Goal: Use online tool/utility: Utilize a website feature to perform a specific function

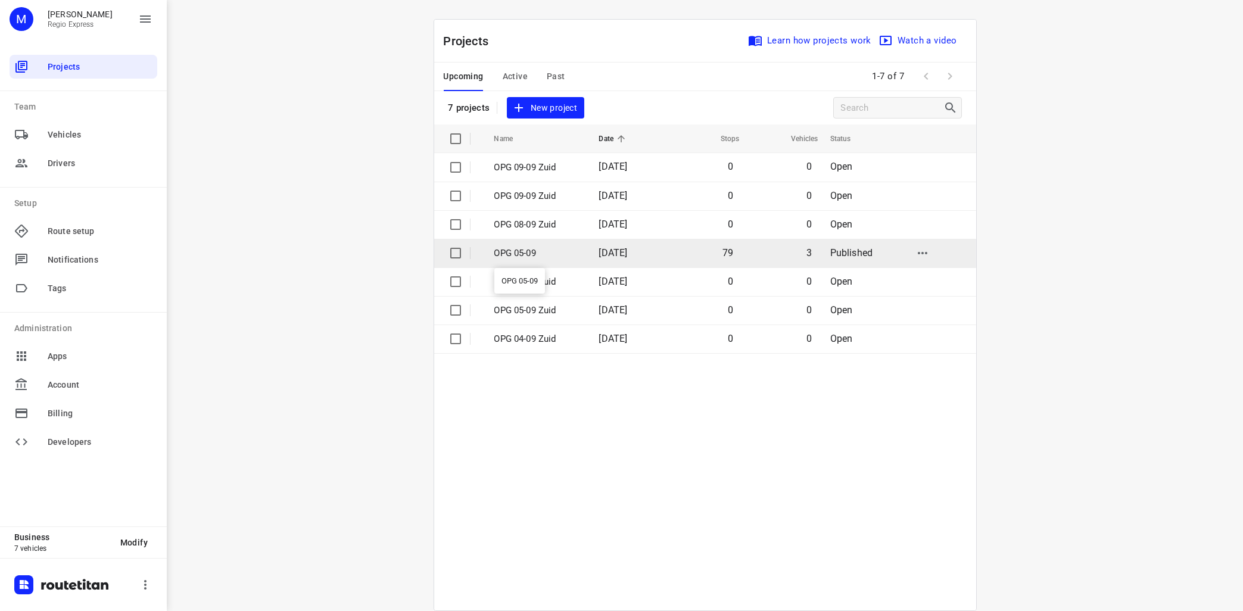
click at [537, 252] on p "OPG 05-09" at bounding box center [537, 254] width 87 height 14
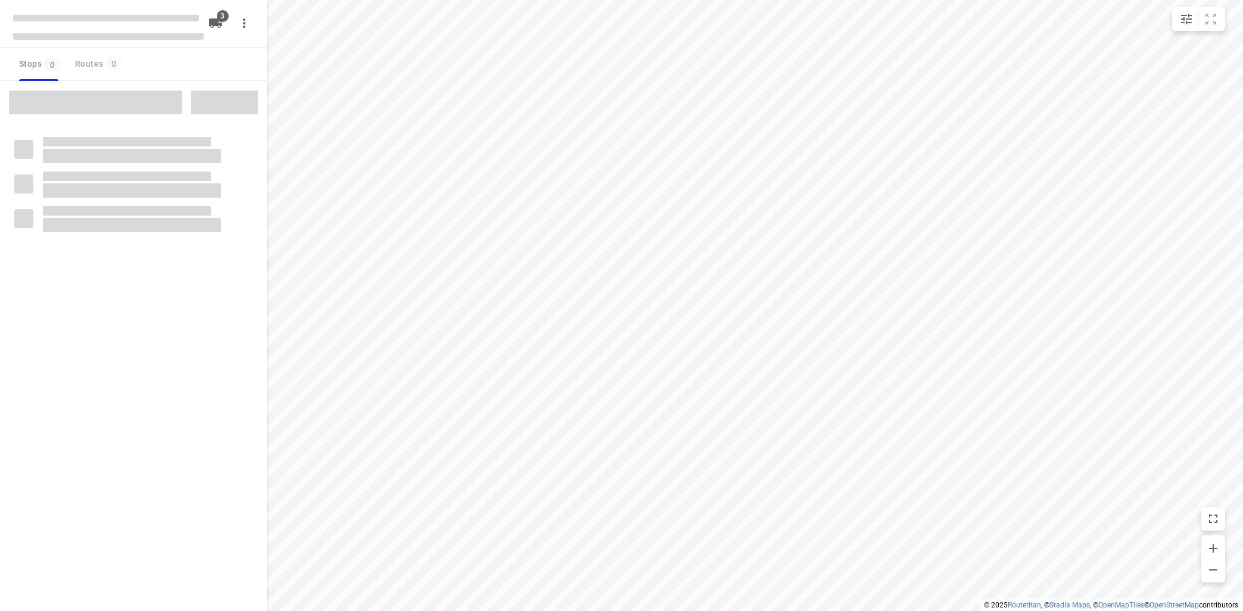
type input "distance"
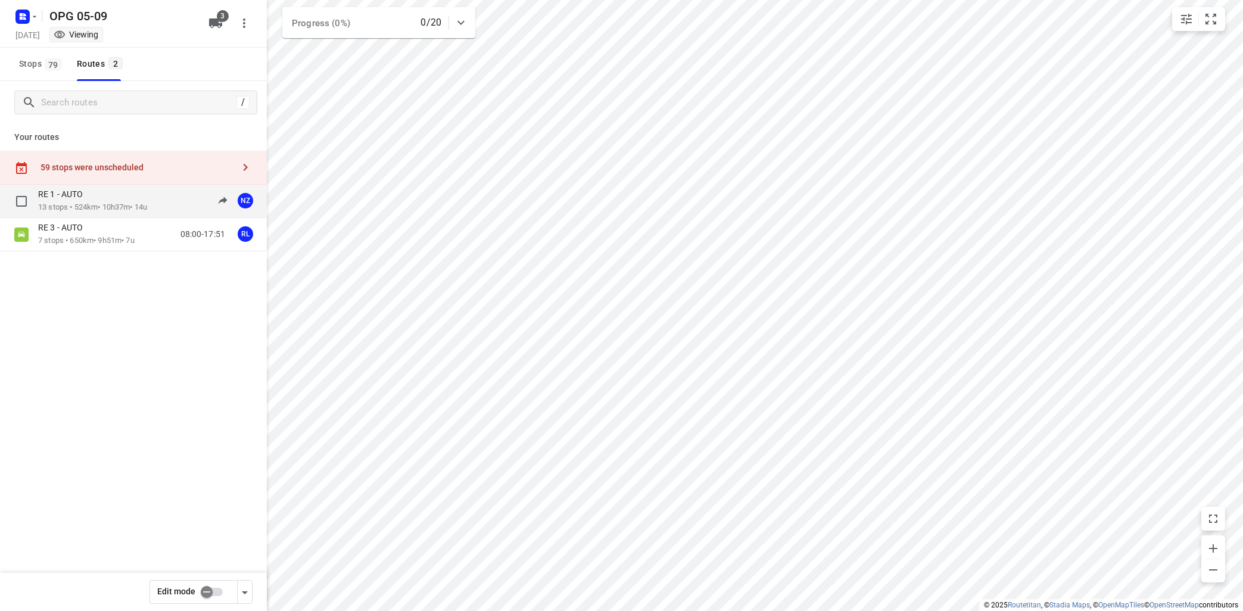
click at [125, 198] on div "RE 1 - AUTO" at bounding box center [92, 195] width 109 height 13
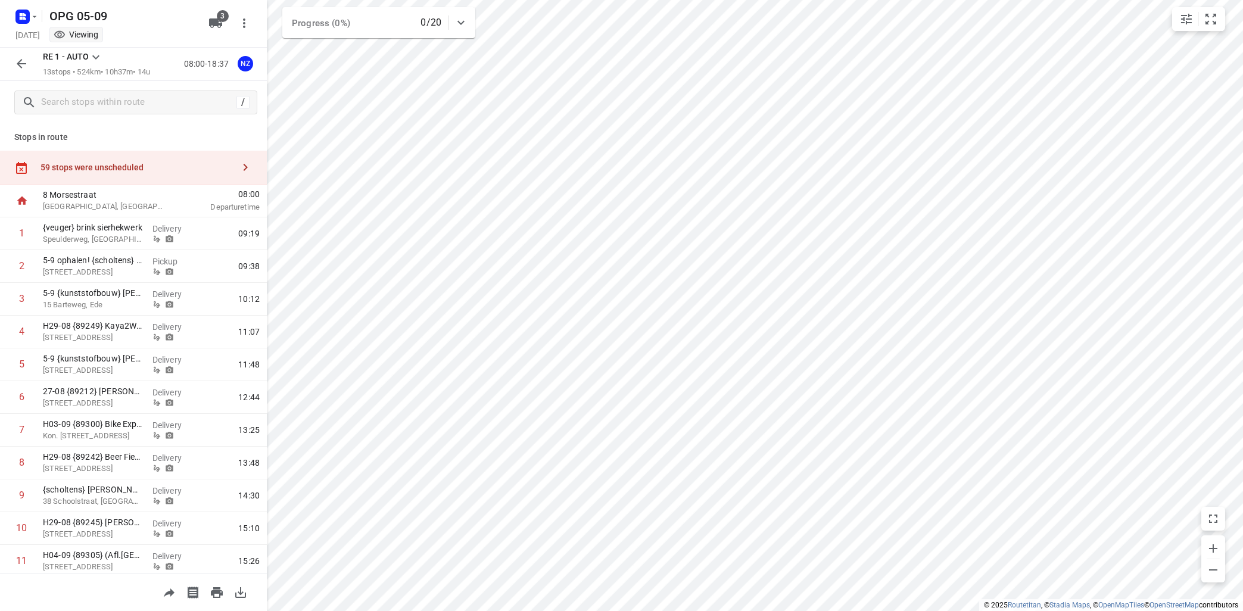
click at [27, 69] on icon "button" at bounding box center [21, 64] width 14 height 14
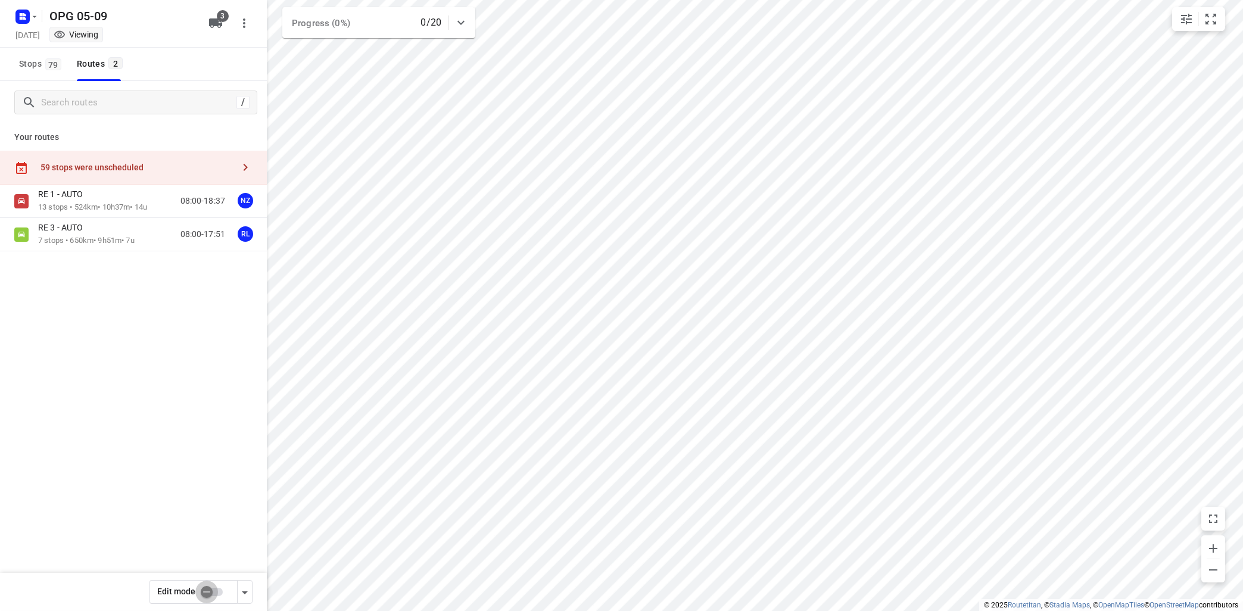
click at [222, 595] on input "checkbox" at bounding box center [207, 592] width 68 height 23
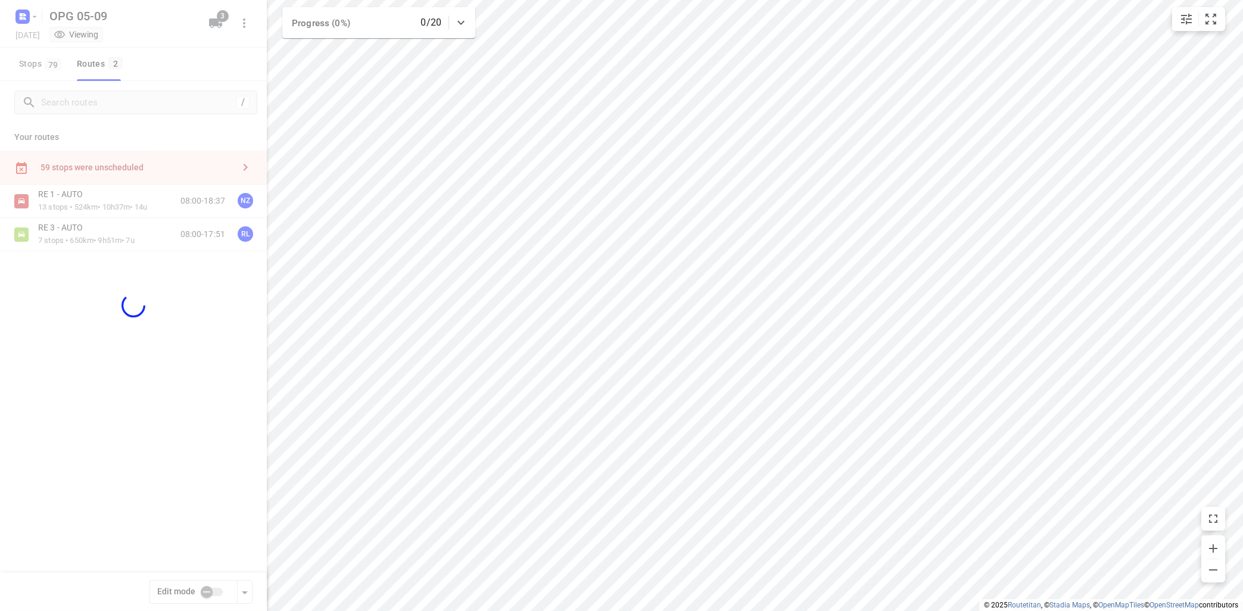
checkbox input "true"
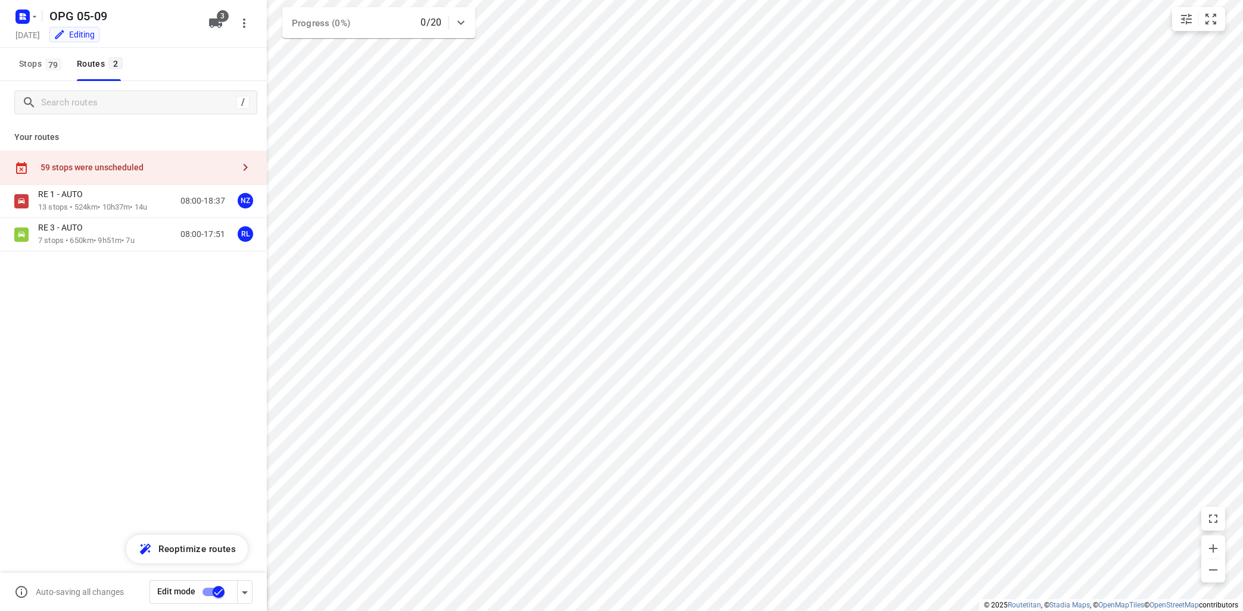
click at [84, 201] on div "RE 1 - AUTO" at bounding box center [92, 195] width 109 height 13
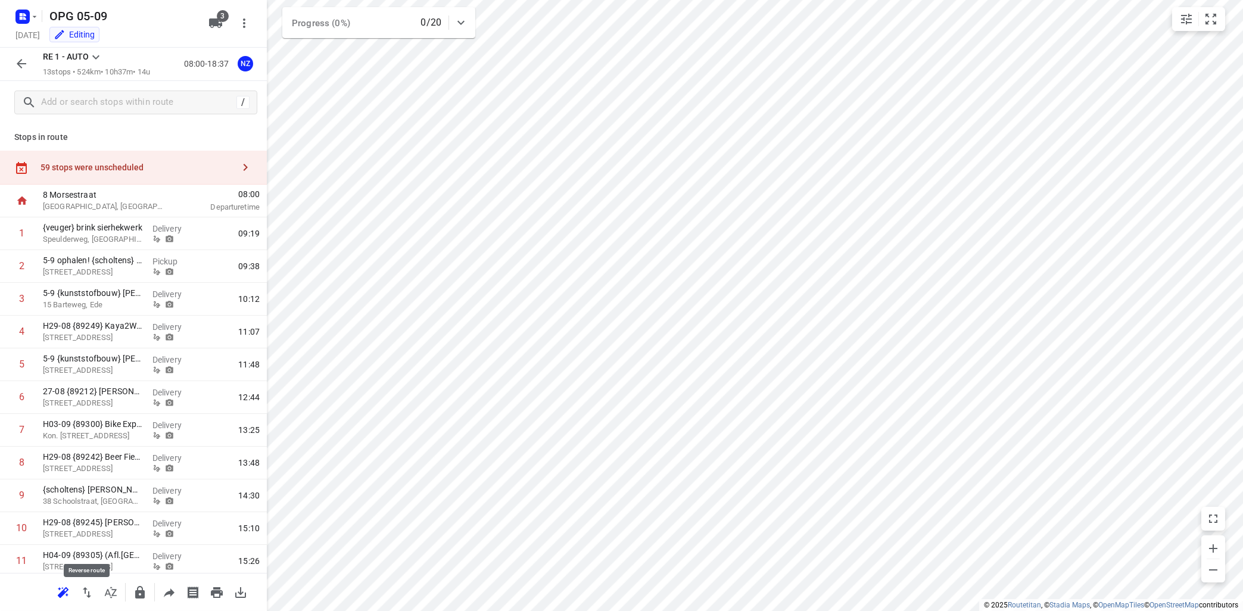
click at [83, 596] on icon "button" at bounding box center [87, 593] width 14 height 14
click at [217, 593] on icon "button" at bounding box center [217, 592] width 12 height 11
click at [21, 331] on input "checkbox" at bounding box center [22, 332] width 24 height 24
checkbox input "true"
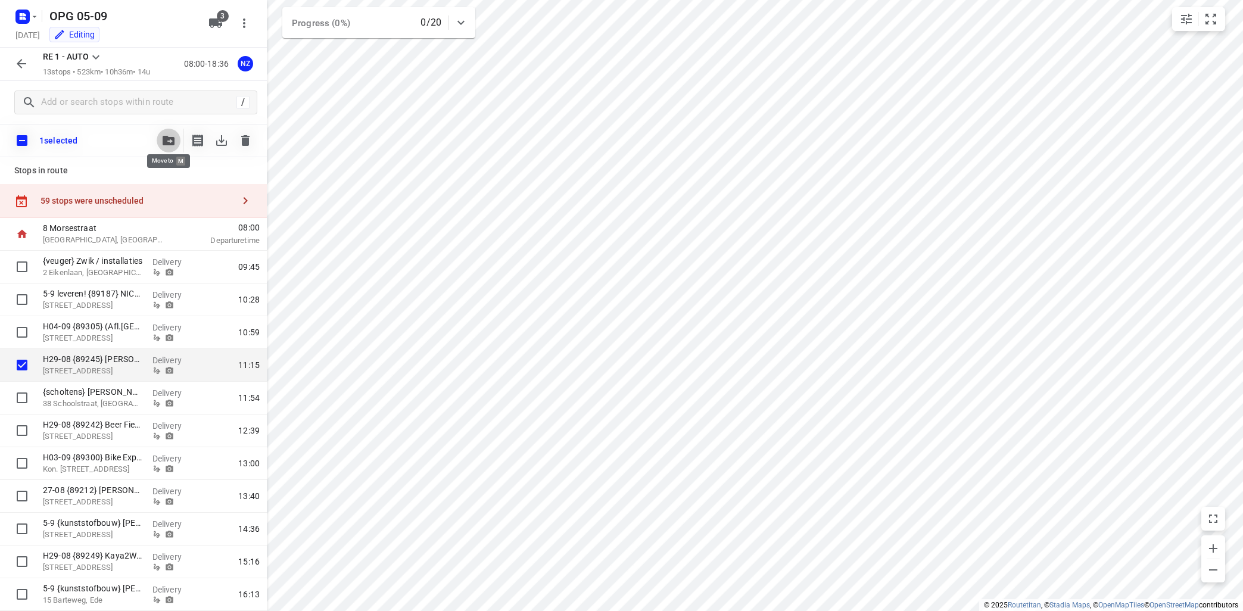
click at [164, 138] on icon "button" at bounding box center [169, 141] width 12 height 10
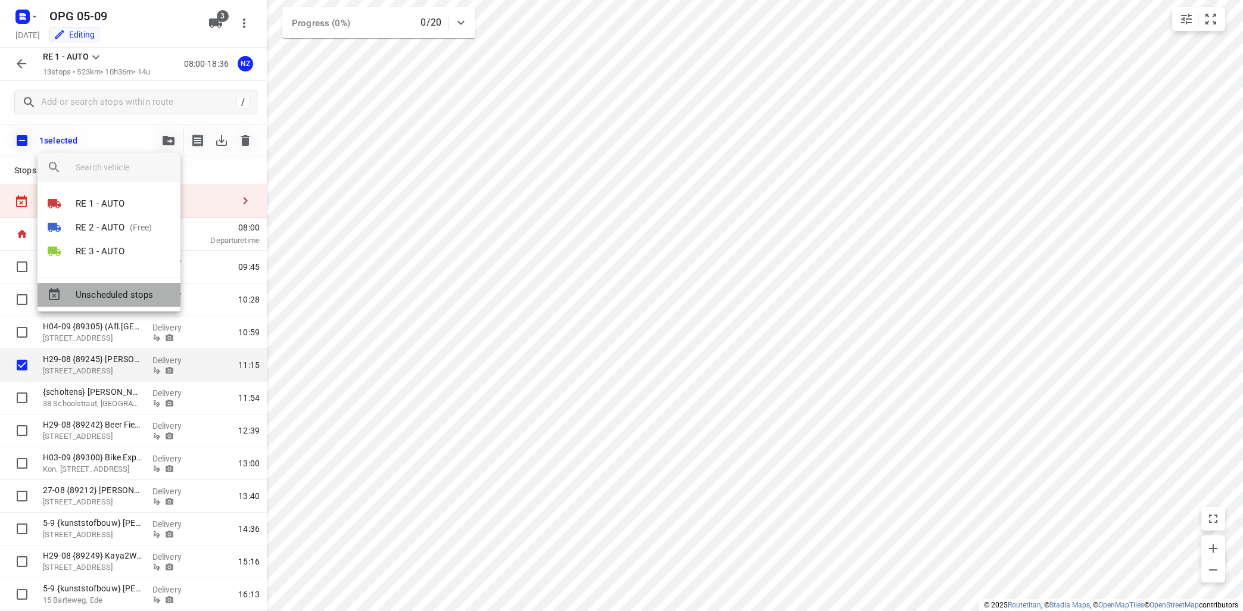
click at [130, 287] on div "Unscheduled stops" at bounding box center [109, 295] width 143 height 24
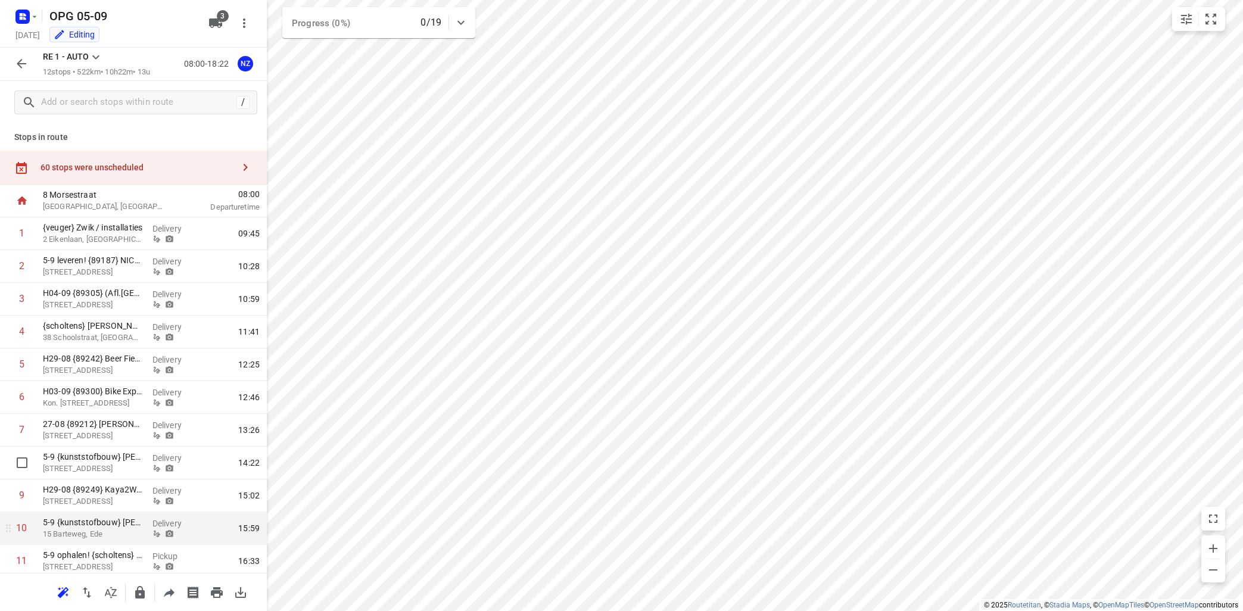
scroll to position [70, 0]
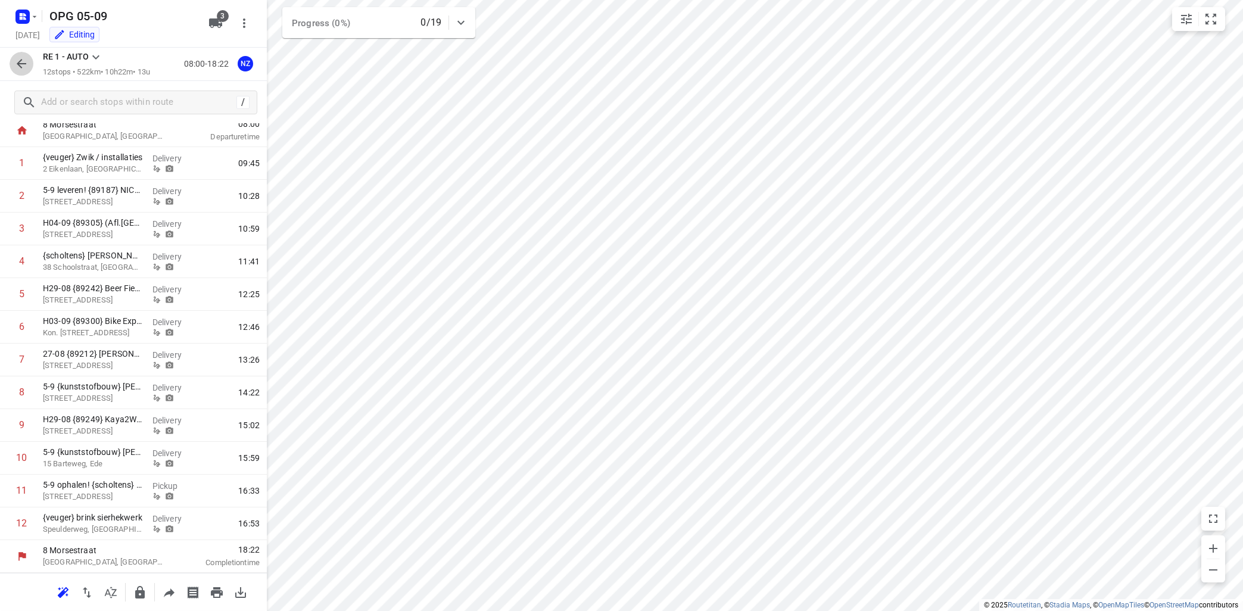
click at [13, 61] on button "button" at bounding box center [22, 64] width 24 height 24
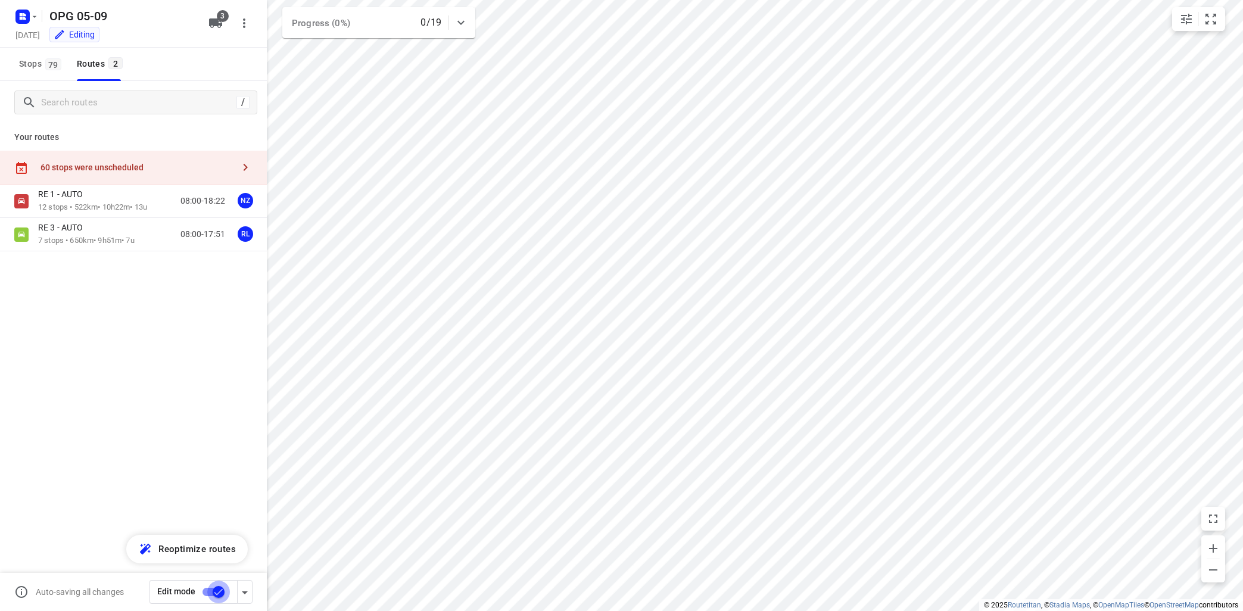
click at [206, 591] on input "checkbox" at bounding box center [219, 592] width 68 height 23
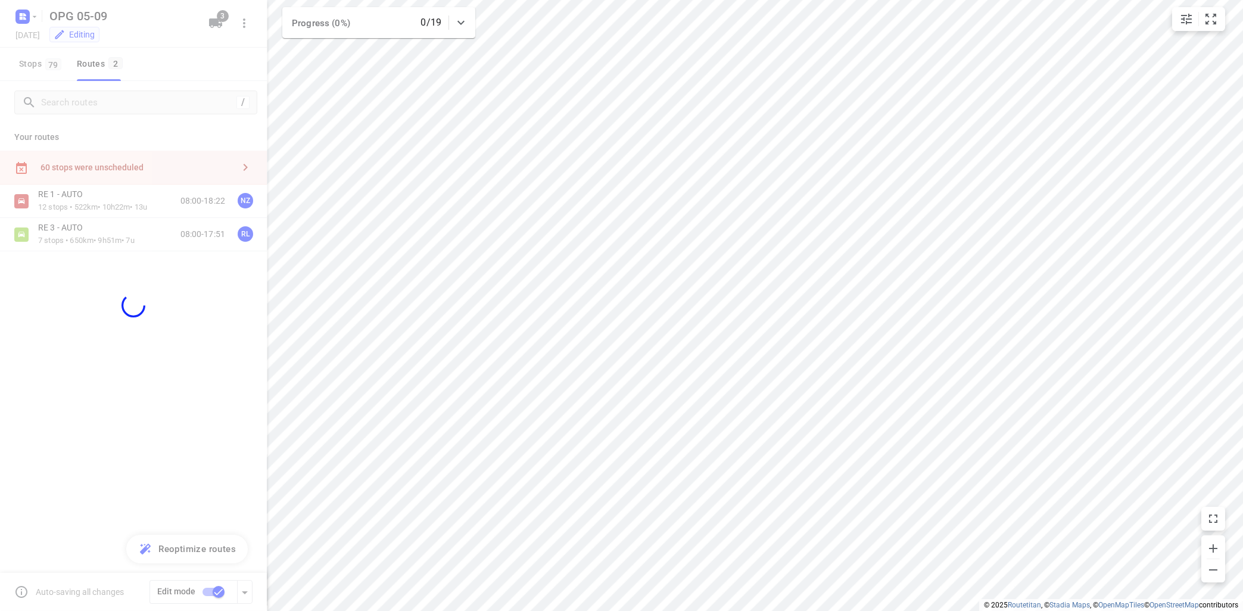
checkbox input "false"
